Goal: Find specific page/section: Find specific page/section

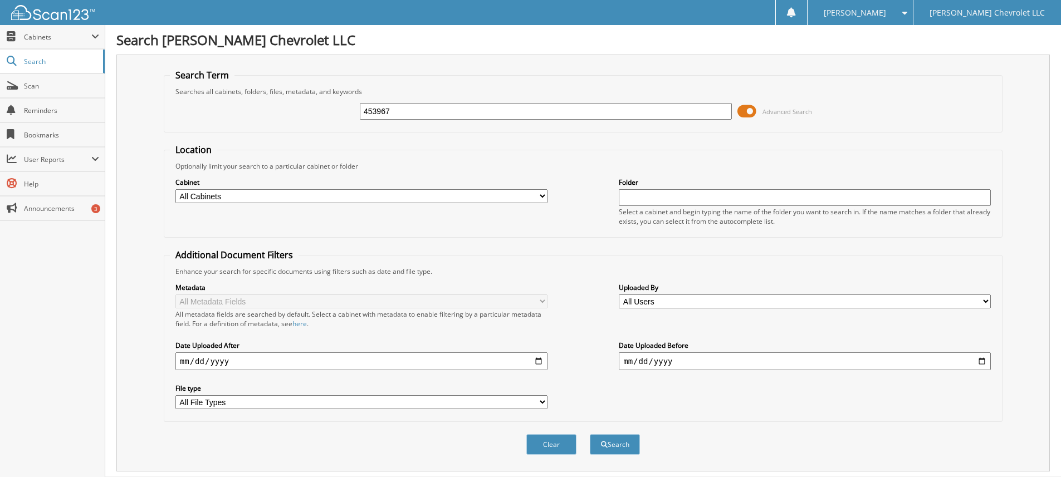
type input "453967"
click at [590, 434] on button "Search" at bounding box center [615, 444] width 50 height 21
click at [625, 452] on button "Search" at bounding box center [615, 444] width 50 height 21
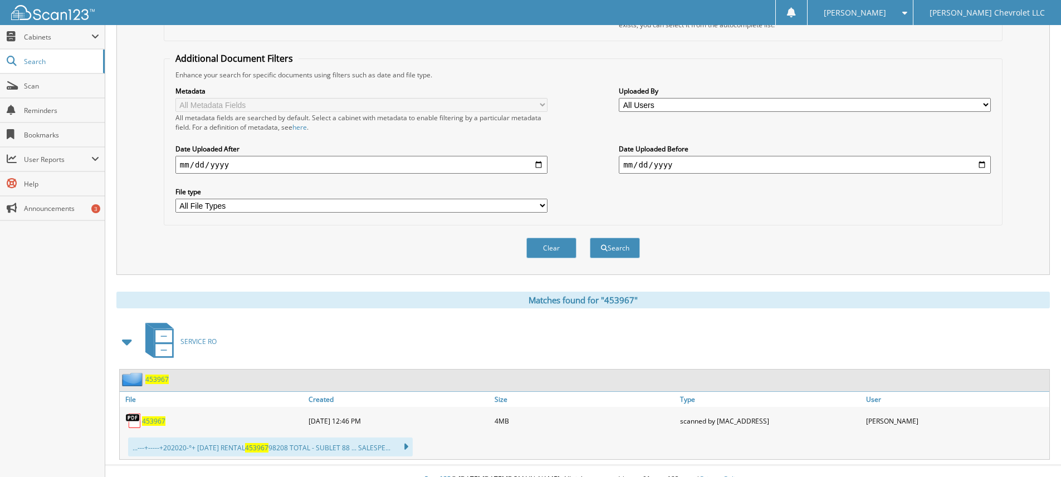
scroll to position [213, 0]
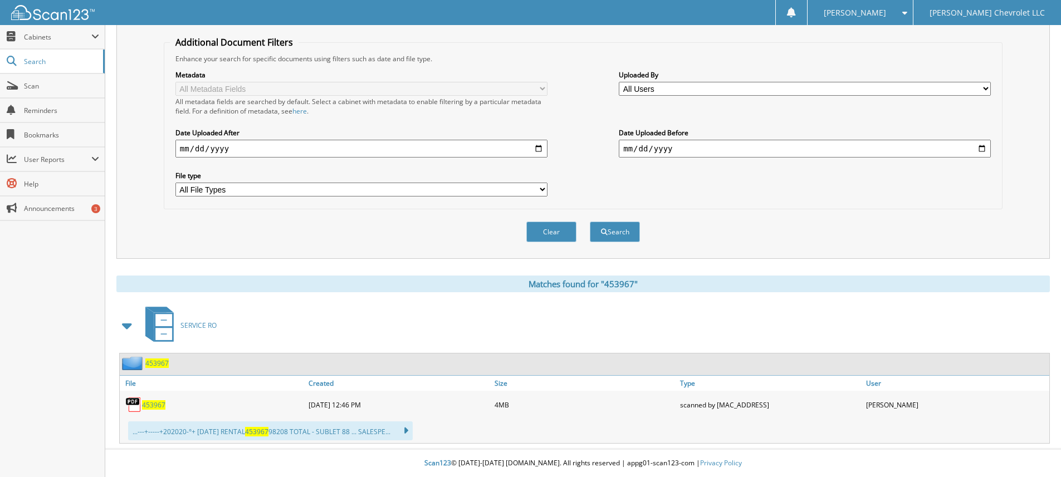
click at [151, 401] on span "453967" at bounding box center [153, 404] width 23 height 9
